Goal: Go to known website: Access a specific website the user already knows

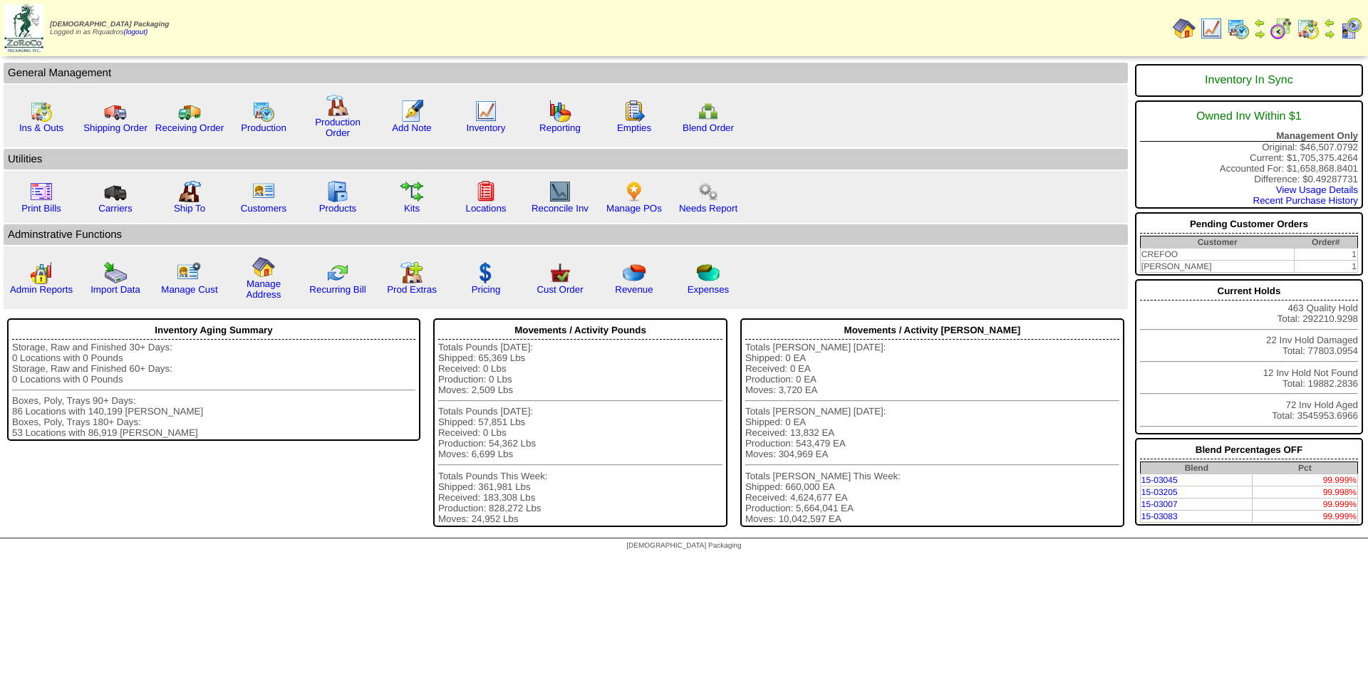
click at [1219, 30] on img at bounding box center [1211, 28] width 23 height 23
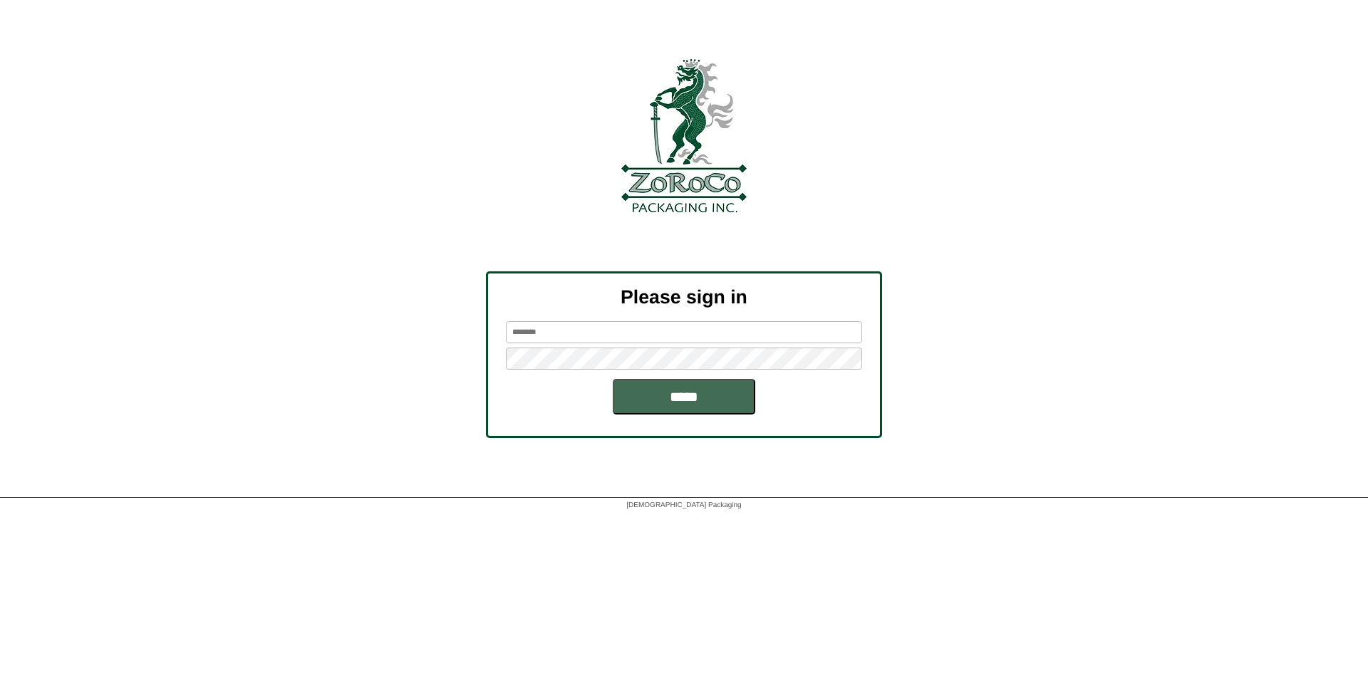
type input "********"
click at [665, 400] on input "*****" at bounding box center [684, 397] width 143 height 36
